Goal: Information Seeking & Learning: Learn about a topic

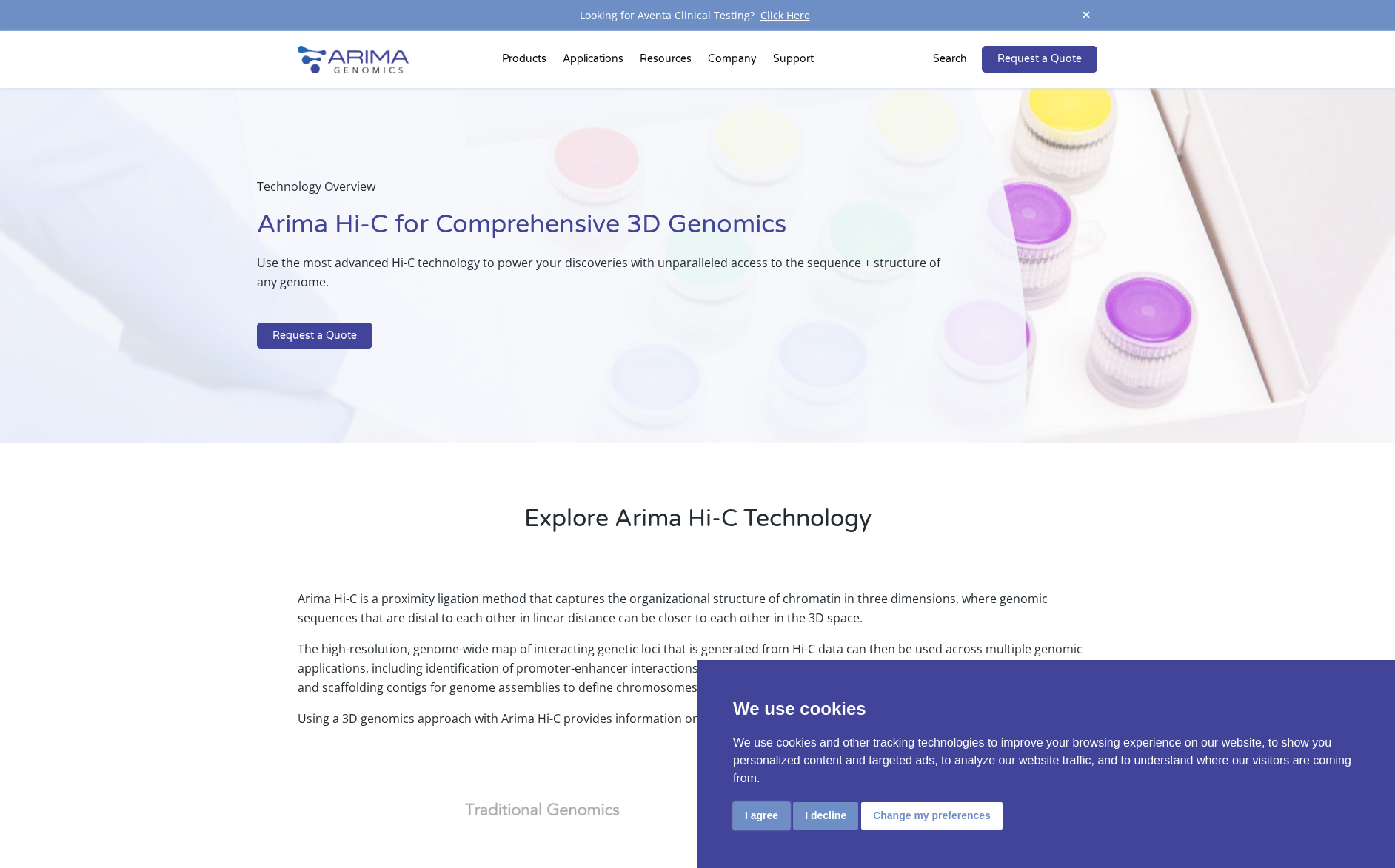
click at [756, 816] on button "I agree" at bounding box center [761, 815] width 57 height 27
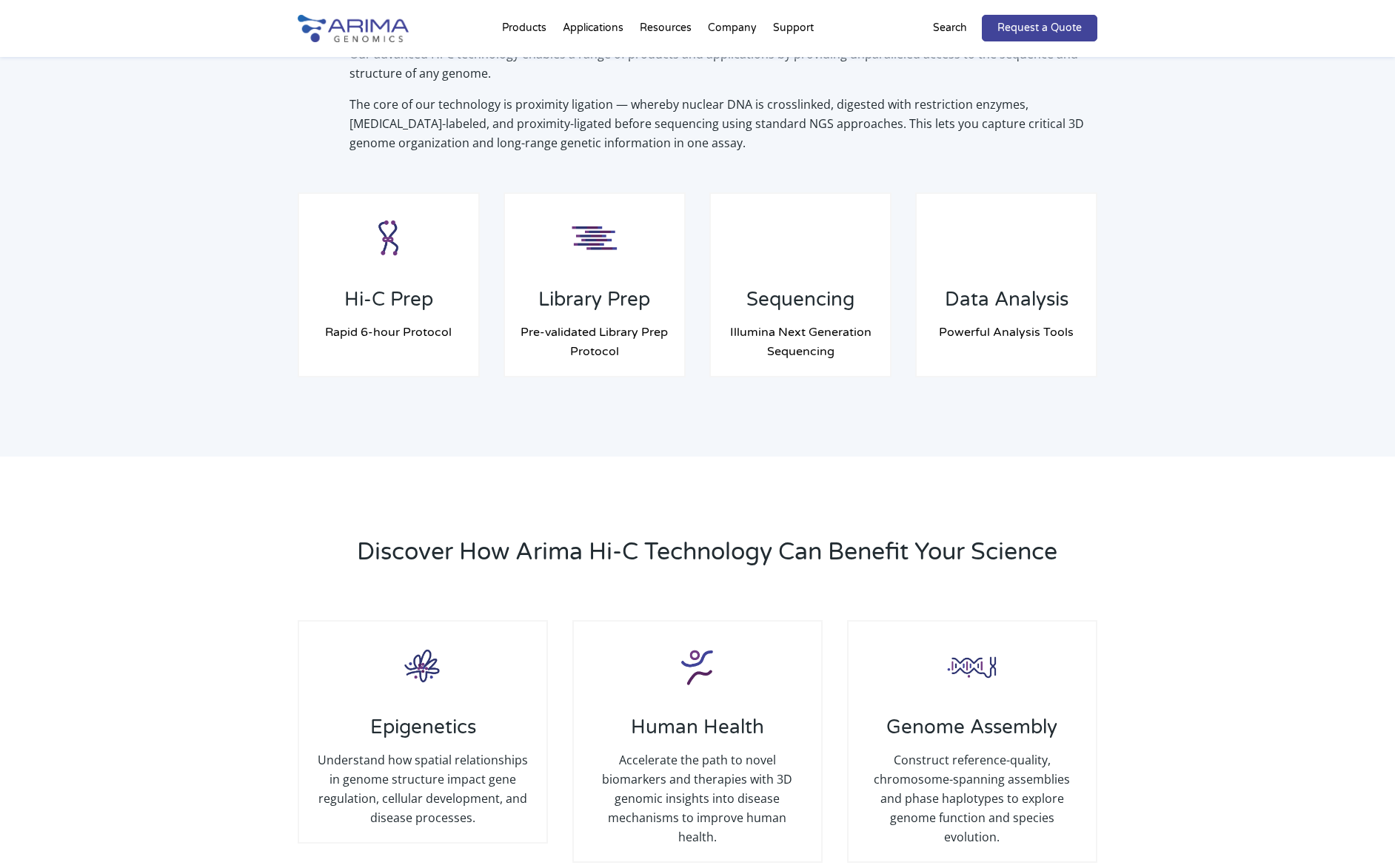
scroll to position [1184, 0]
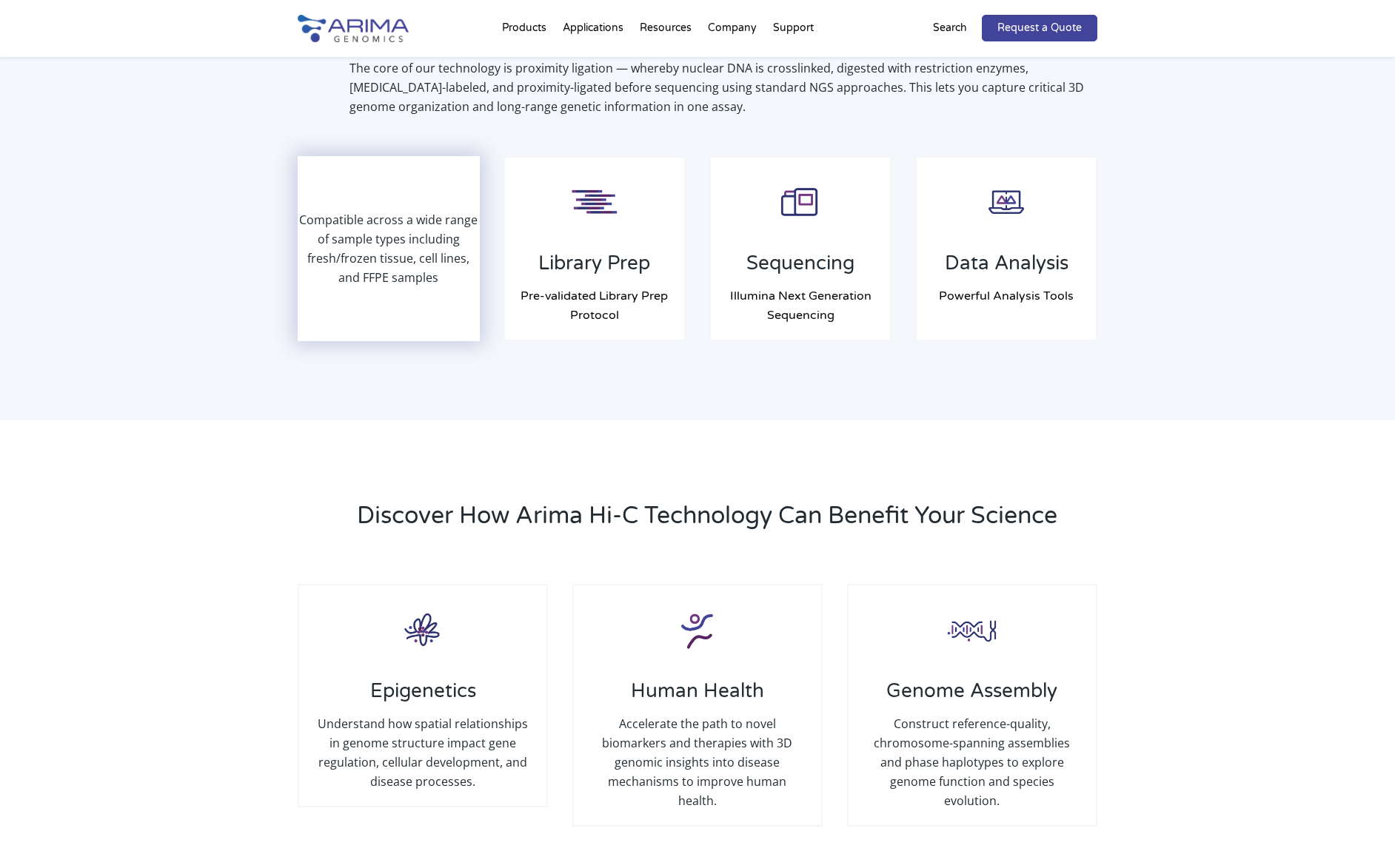
click at [384, 253] on p "Compatible across a wide range of sample types including fresh/frozen tissue, c…" at bounding box center [388, 248] width 179 height 77
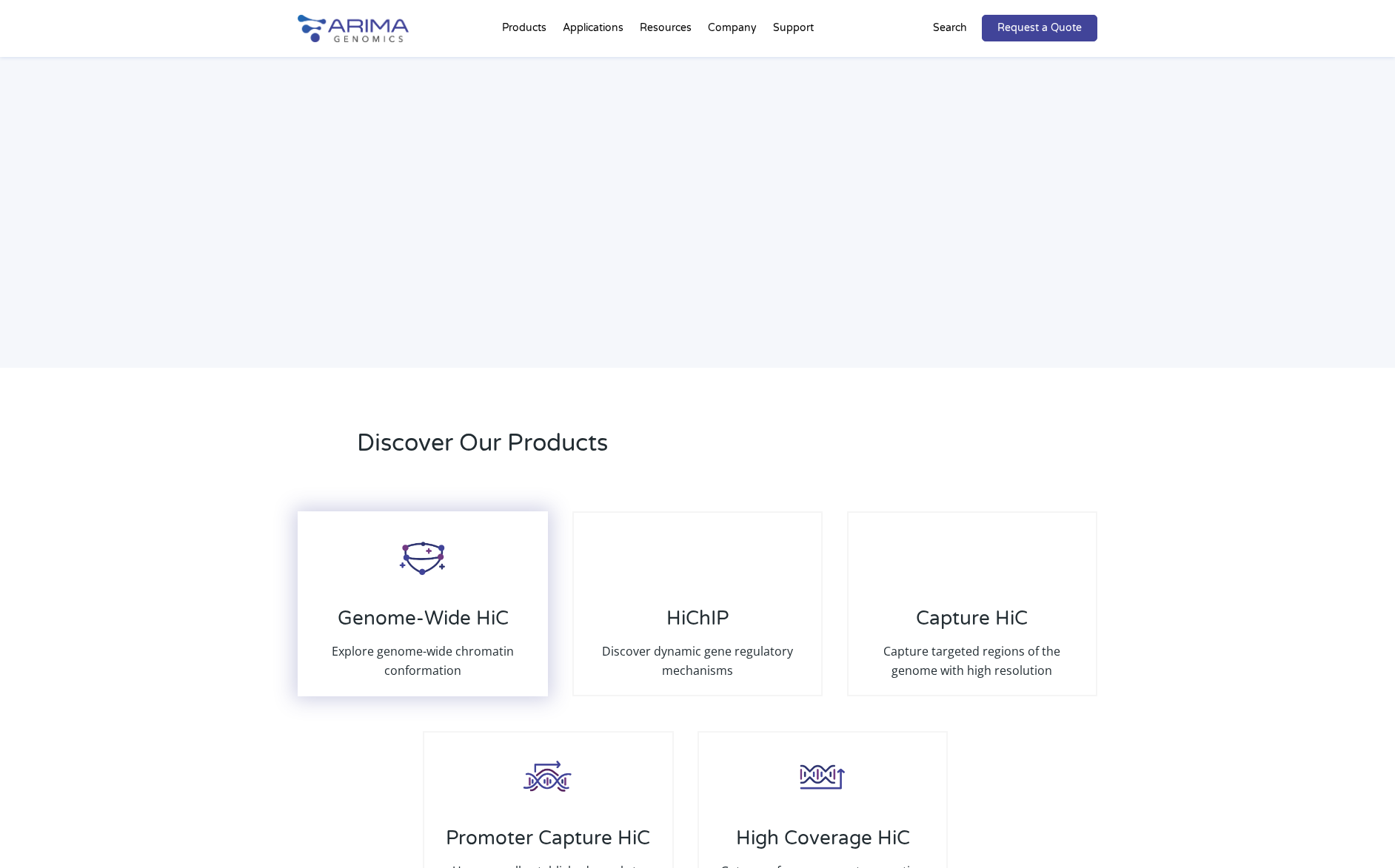
scroll to position [2427, 0]
click at [431, 567] on img at bounding box center [423, 558] width 60 height 60
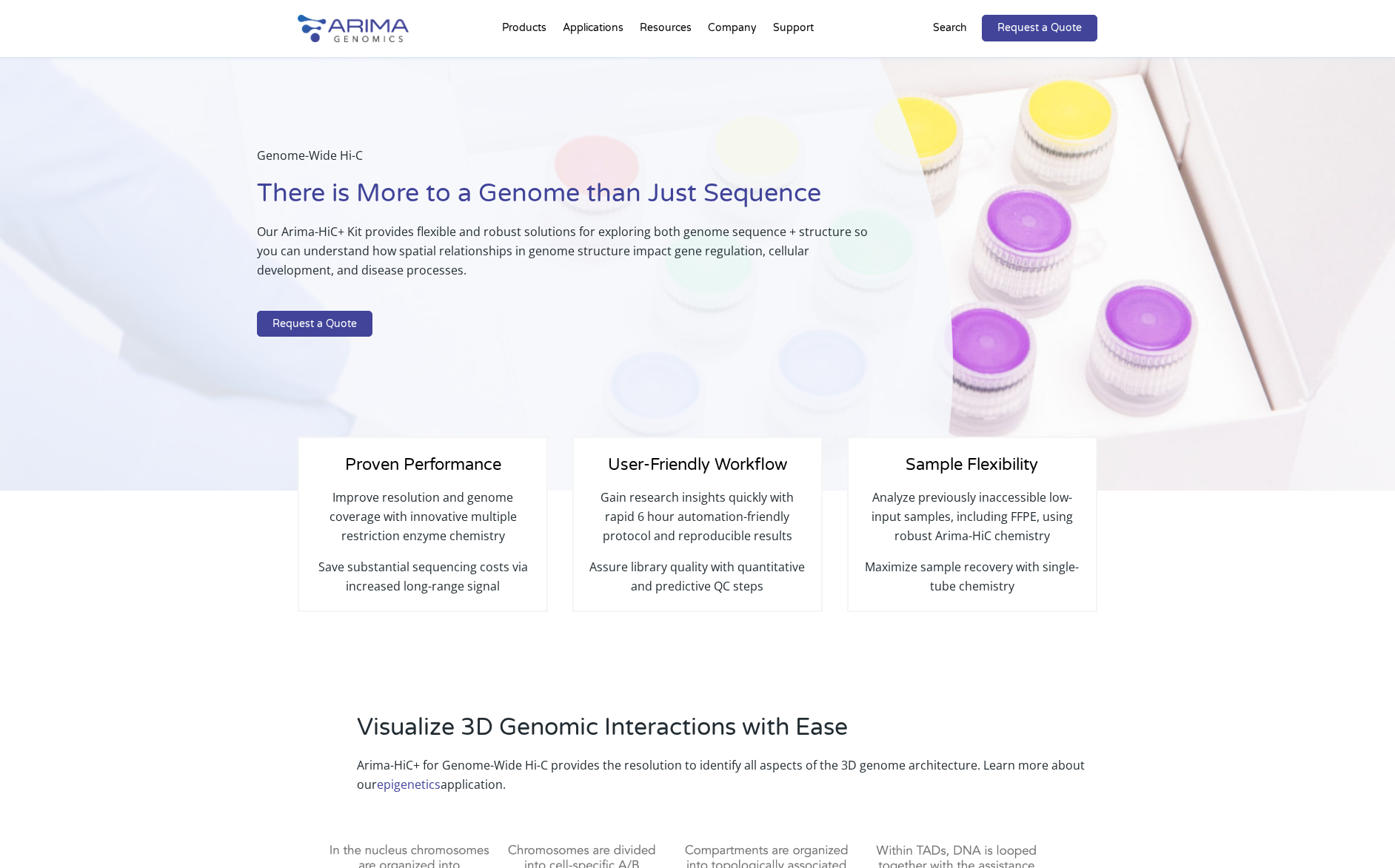
select select "Texas"
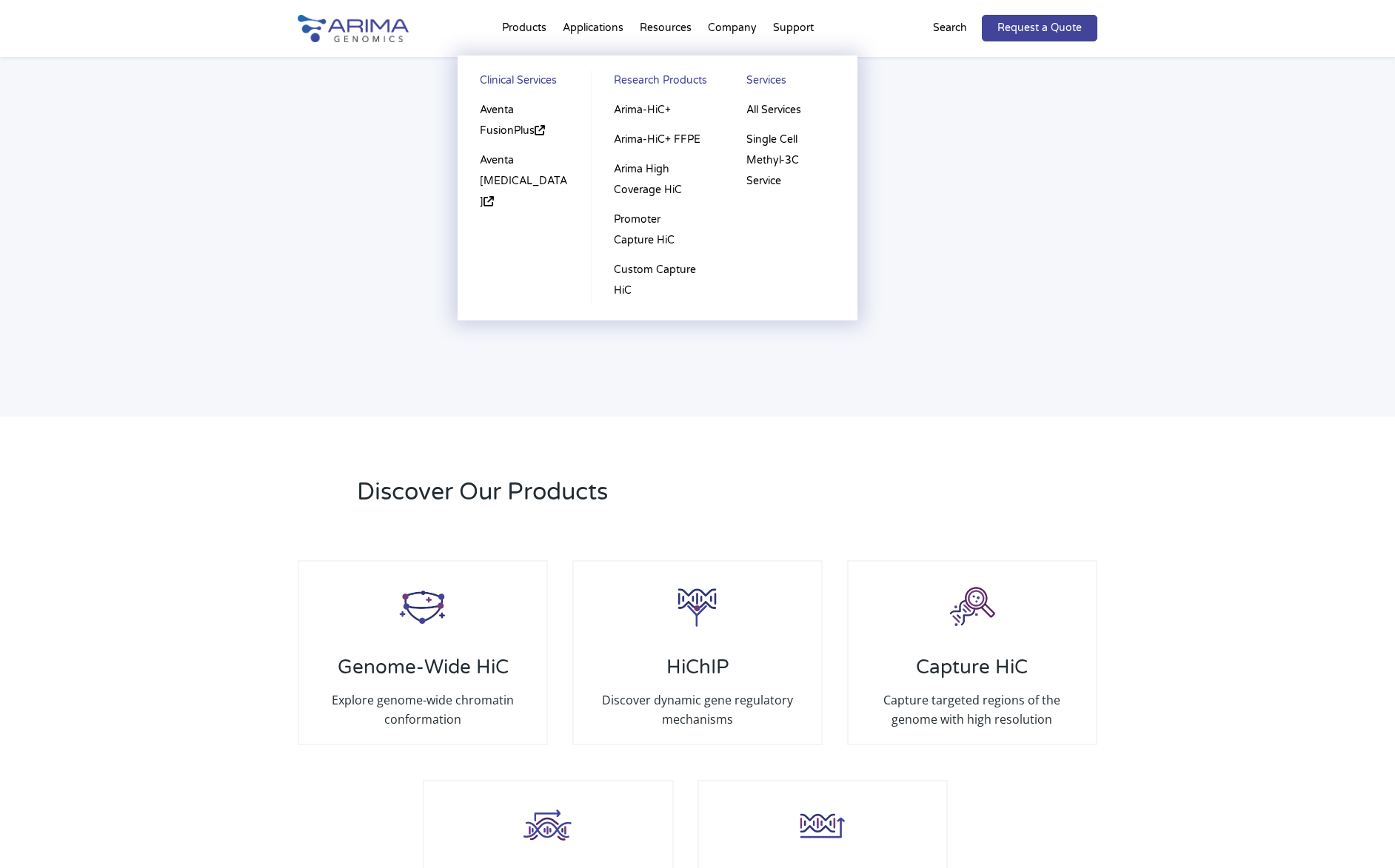
scroll to position [2427, 0]
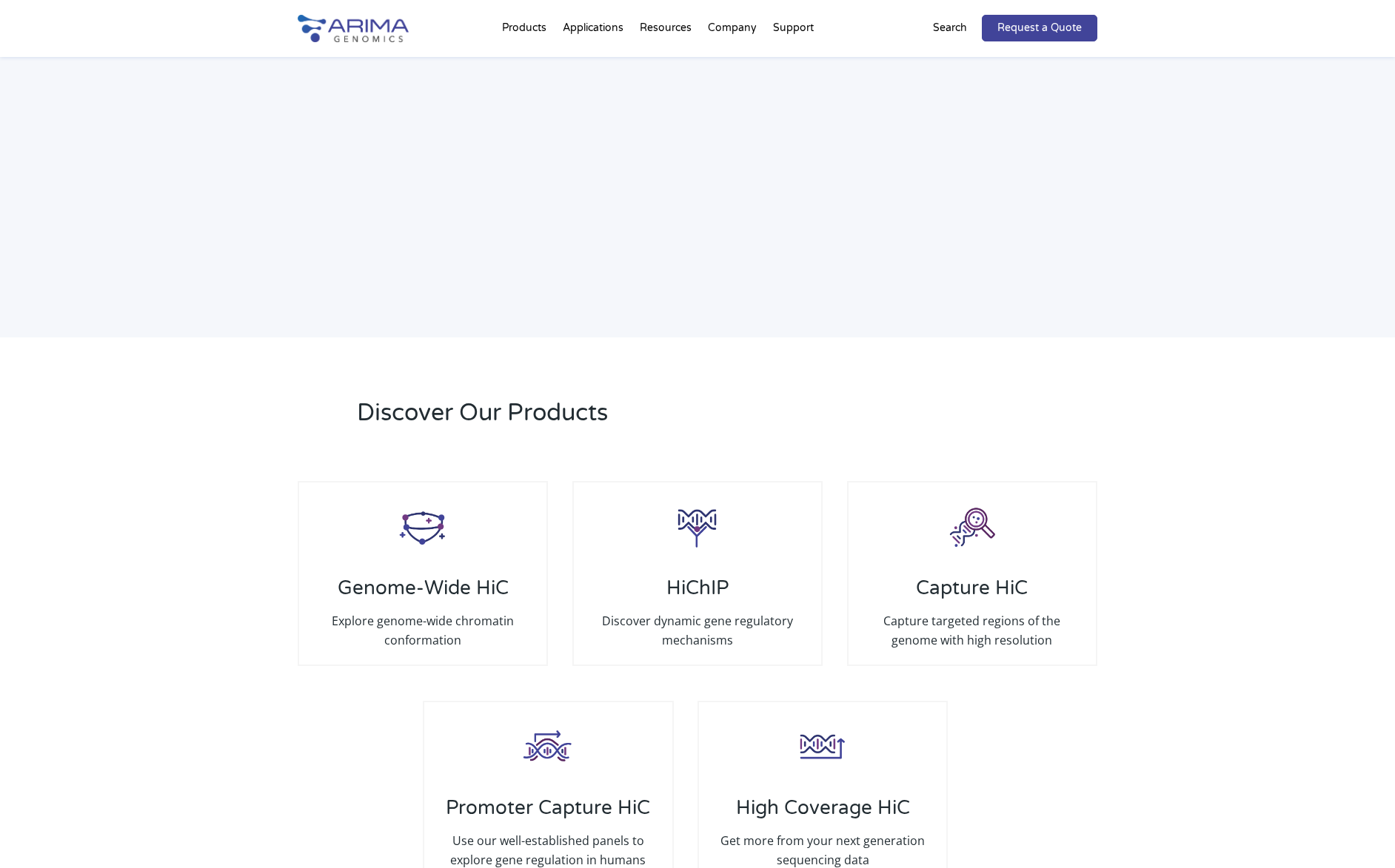
click at [123, 404] on div "Discover Our Products Genome-Wide HiC Explore genome-wide chromatin conformatio…" at bounding box center [697, 661] width 1395 height 647
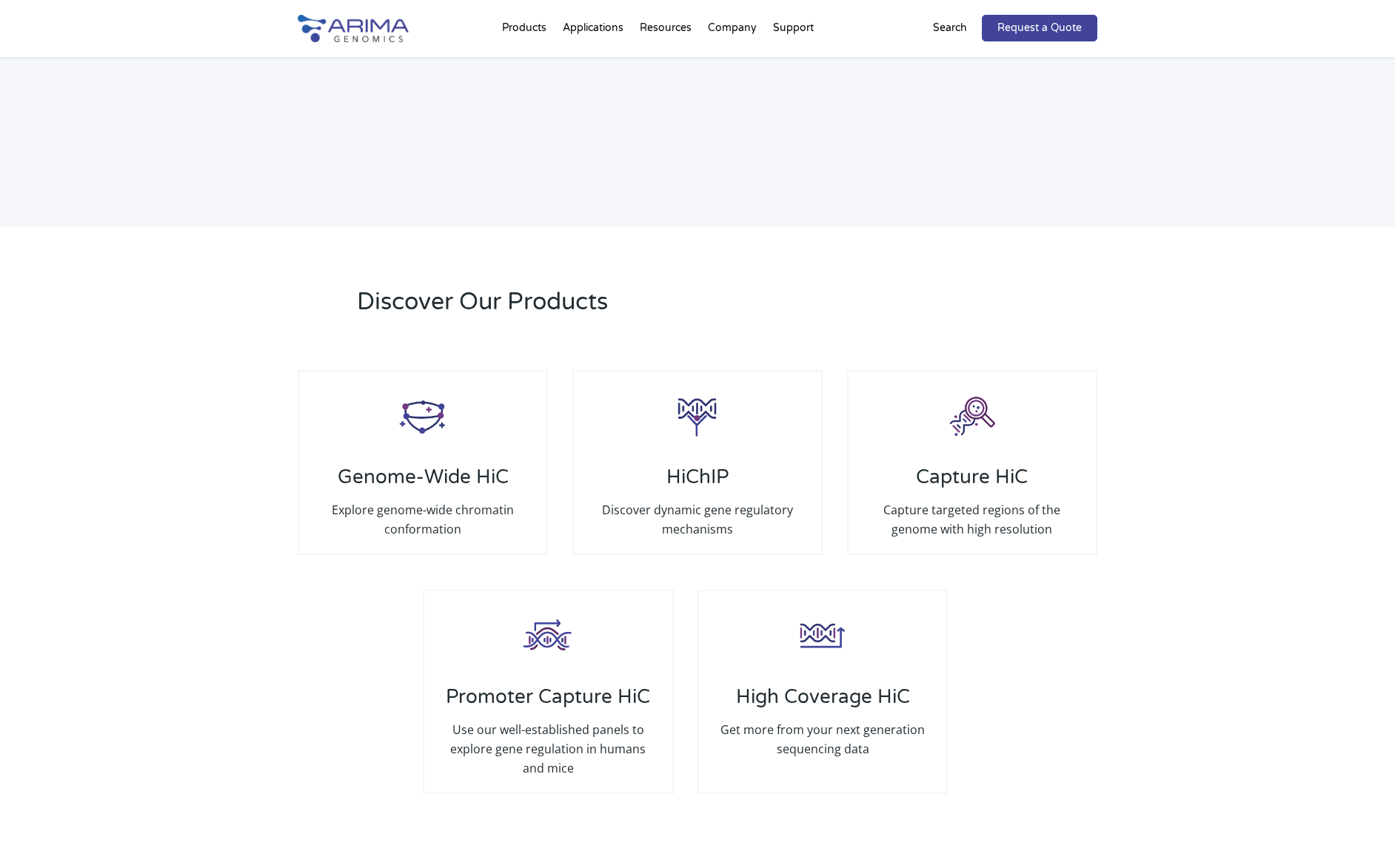
scroll to position [2545, 0]
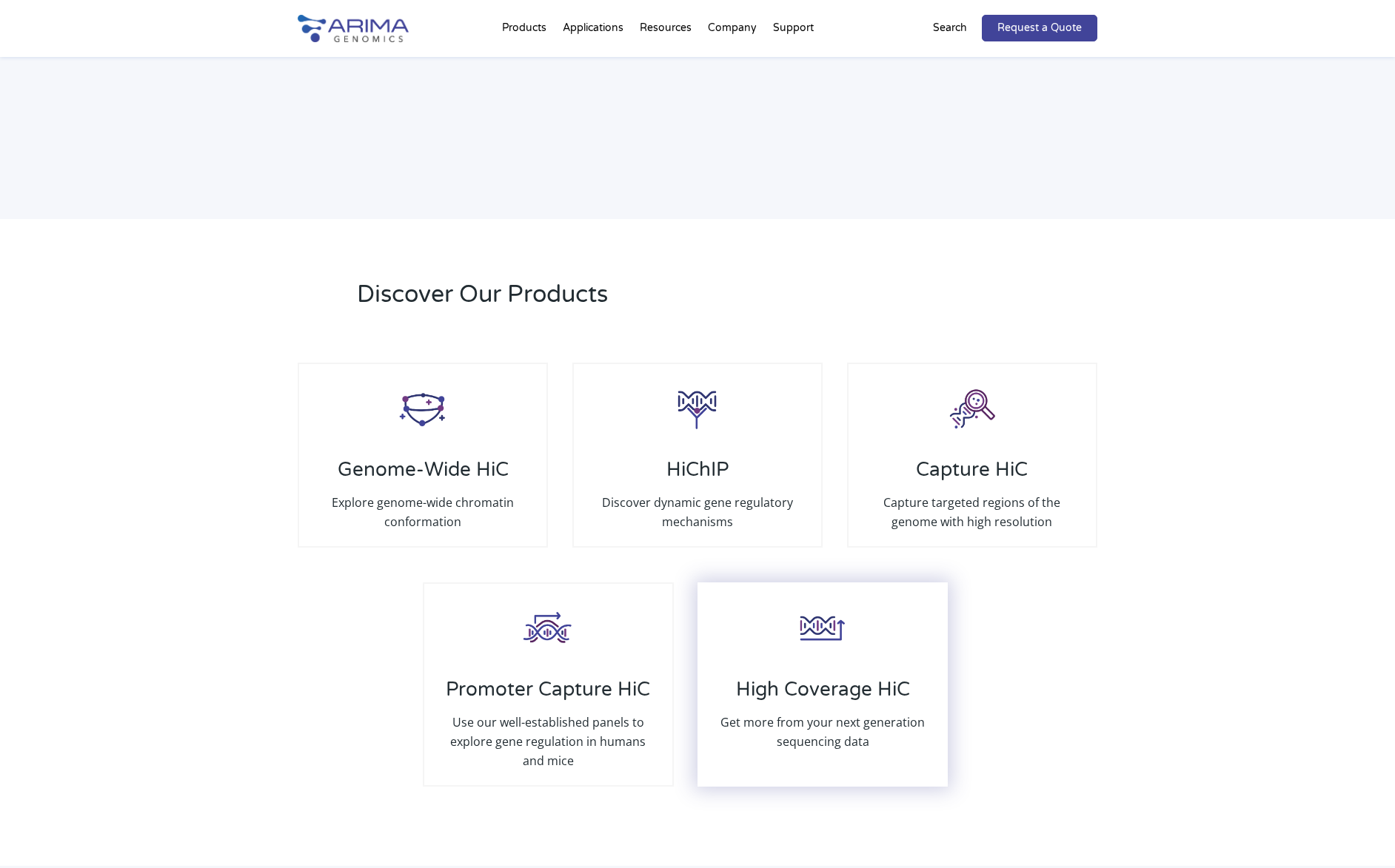
click at [819, 692] on h3 "High Coverage HiC" at bounding box center [823, 695] width 218 height 35
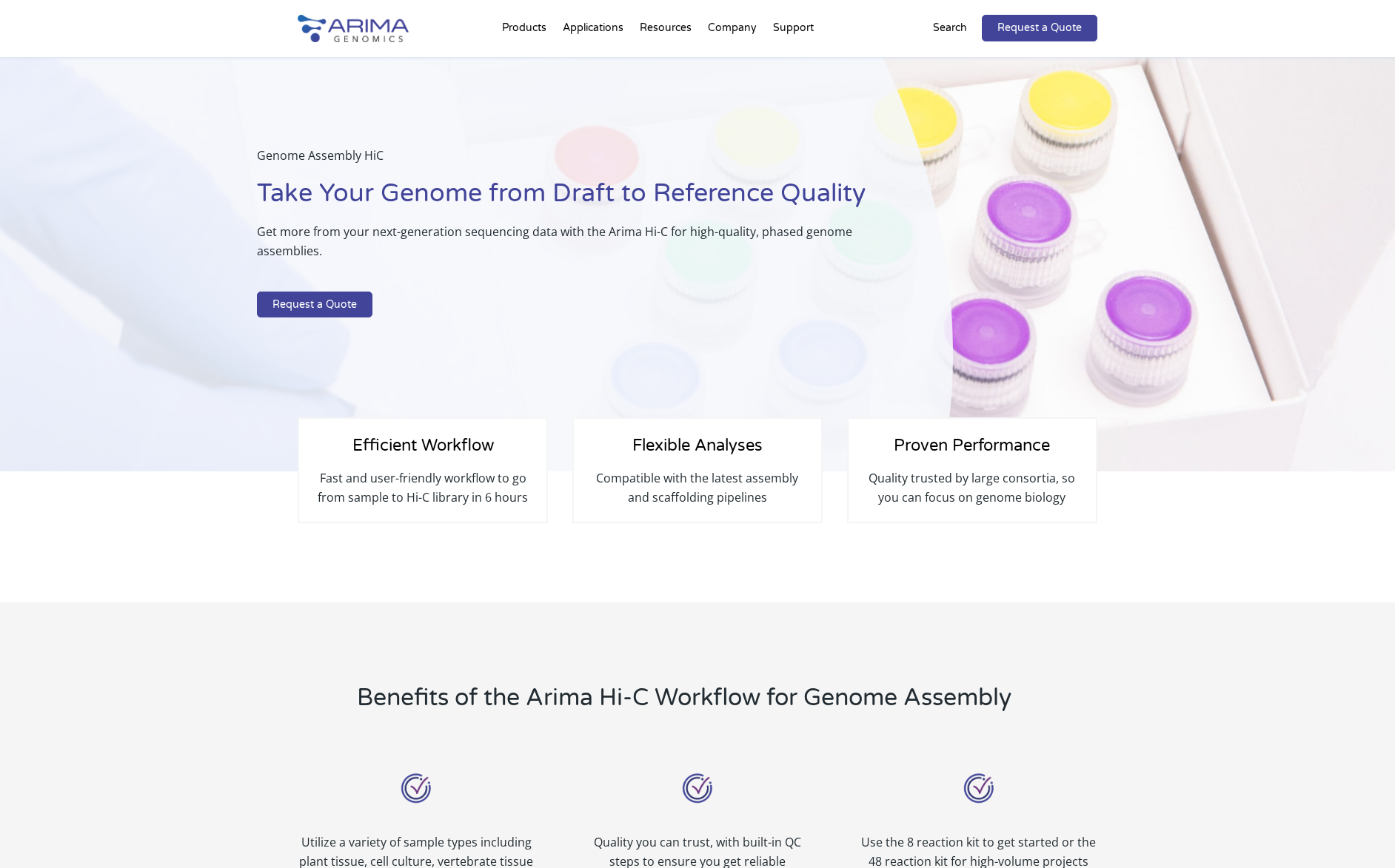
select select "Texas"
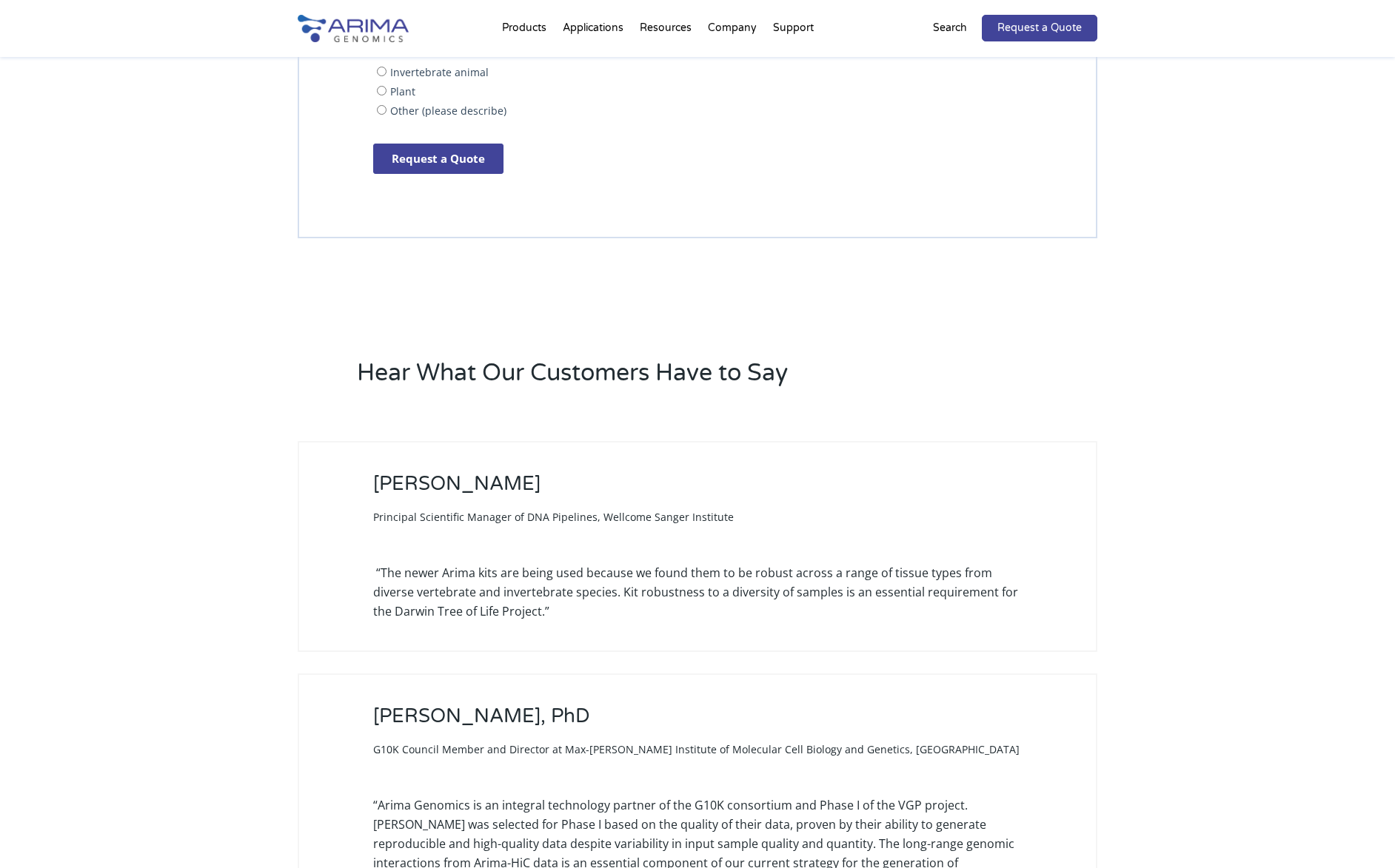
scroll to position [3552, 0]
